Goal: Task Accomplishment & Management: Manage account settings

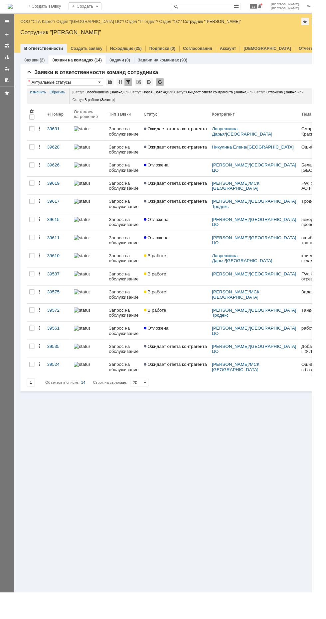
click at [44, 22] on link "ООО "СТА Карго"" at bounding box center [38, 22] width 35 height 5
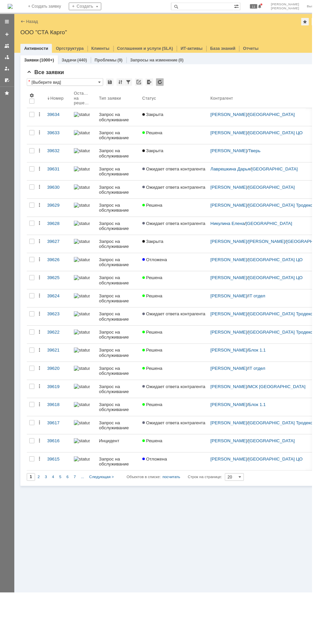
click at [30, 62] on link "Заявки" at bounding box center [32, 62] width 15 height 5
click at [32, 50] on link "Активности" at bounding box center [37, 50] width 25 height 5
click at [31, 50] on link "Активности" at bounding box center [37, 50] width 25 height 5
click at [32, 62] on link "Заявки" at bounding box center [32, 62] width 15 height 5
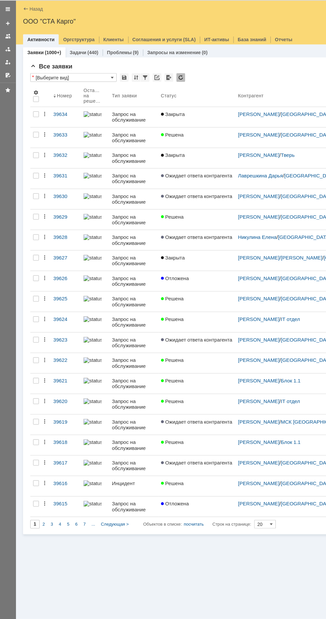
click at [9, 46] on div at bounding box center [7, 47] width 5 height 5
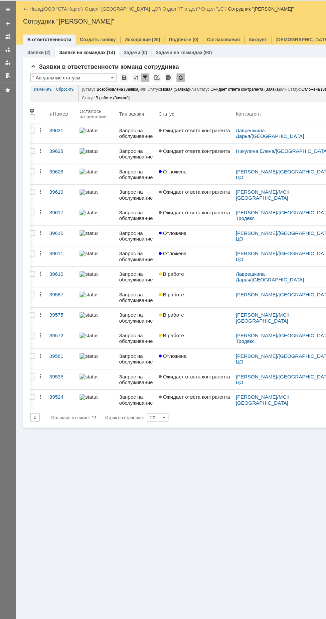
click at [187, 283] on div "В работе" at bounding box center [179, 285] width 66 height 5
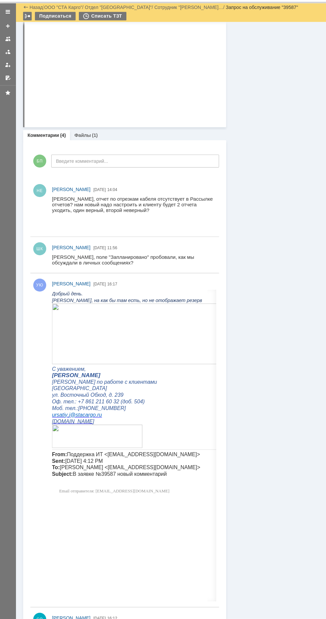
click at [168, 334] on img at bounding box center [167, 330] width 233 height 56
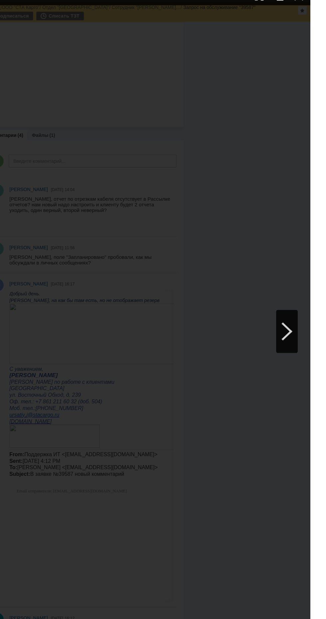
click at [274, 234] on div at bounding box center [163, 317] width 312 height 589
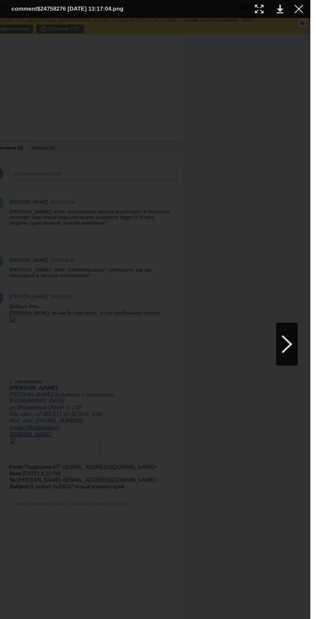
click at [301, 8] on link at bounding box center [298, 8] width 6 height 8
